Goal: Transaction & Acquisition: Purchase product/service

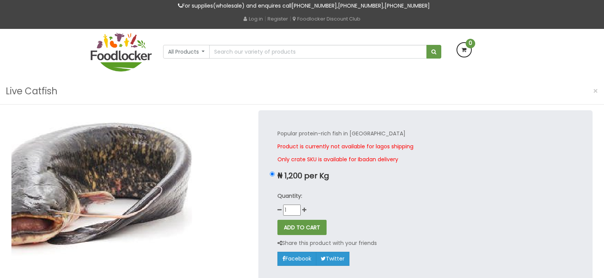
scroll to position [38, 0]
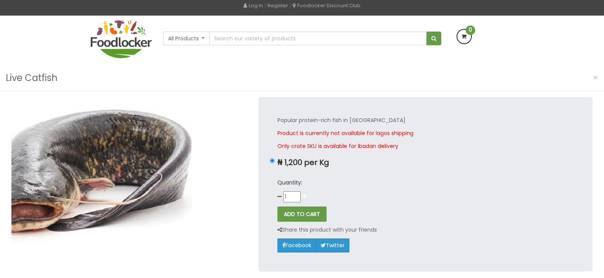
click at [303, 197] on icon at bounding box center [304, 196] width 4 height 5
click at [280, 197] on icon at bounding box center [279, 196] width 4 height 5
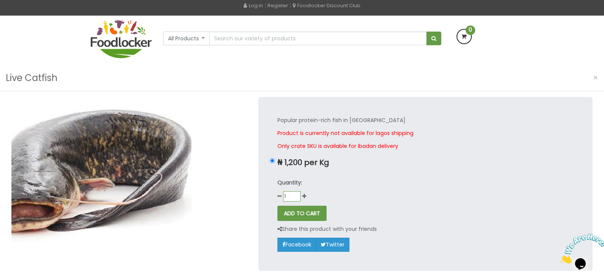
click at [291, 197] on input "1" at bounding box center [292, 197] width 18 height 10
type input "100"
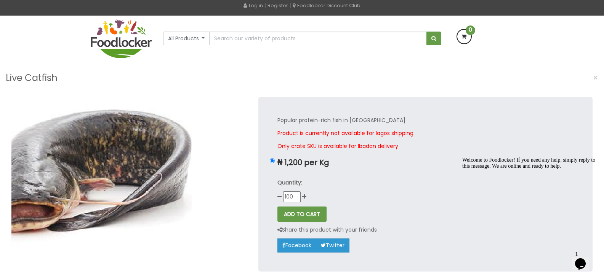
click at [350, 185] on p "Quantity:" at bounding box center [425, 183] width 296 height 9
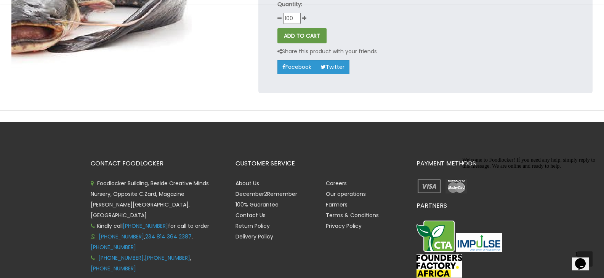
scroll to position [149, 0]
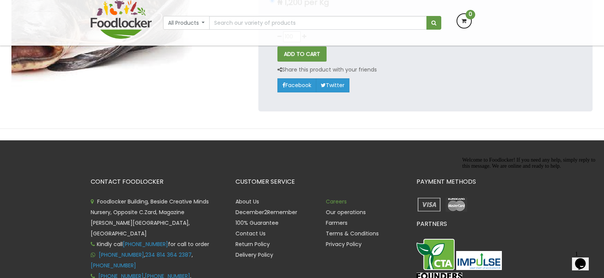
click at [345, 200] on link "Careers" at bounding box center [336, 202] width 21 height 8
